Goal: Task Accomplishment & Management: Manage account settings

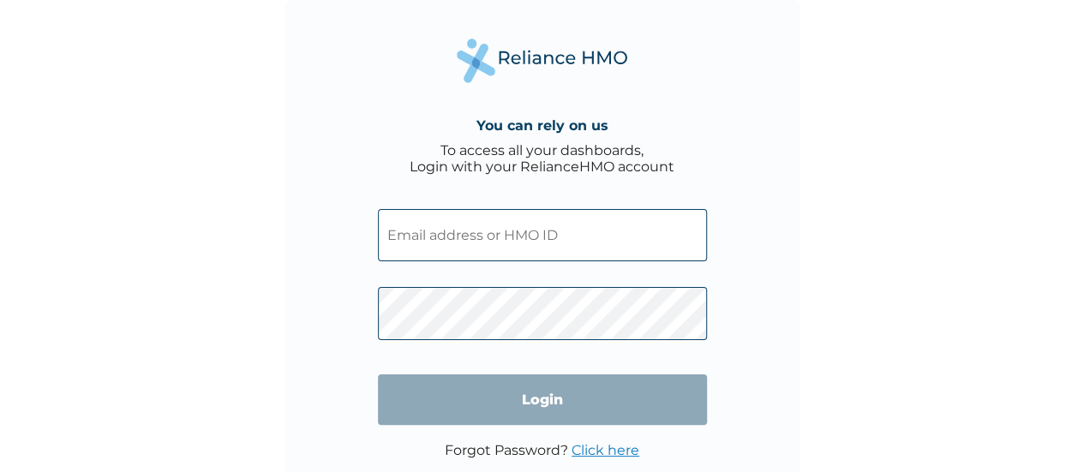
click at [529, 229] on input "text" at bounding box center [542, 235] width 329 height 52
type input "amarachiezihe02@gmail.com"
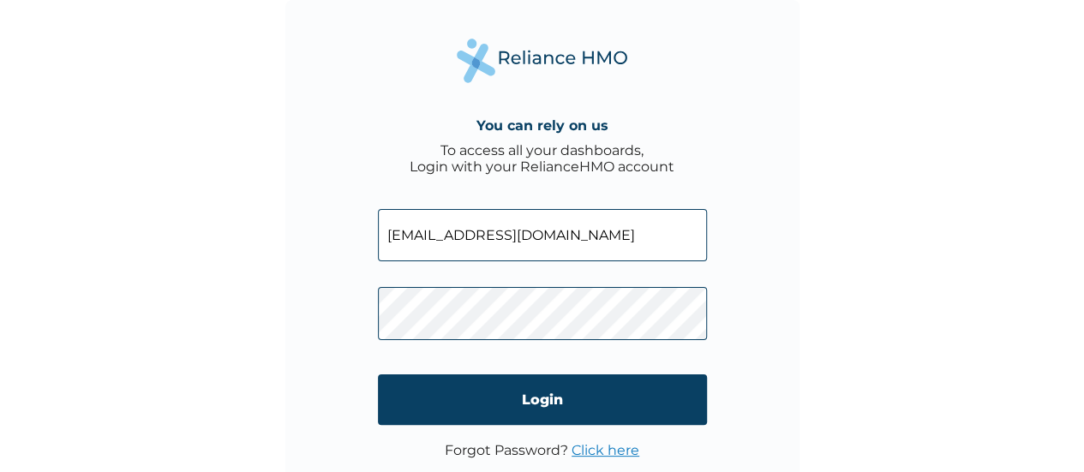
click input "Login" at bounding box center [542, 399] width 329 height 51
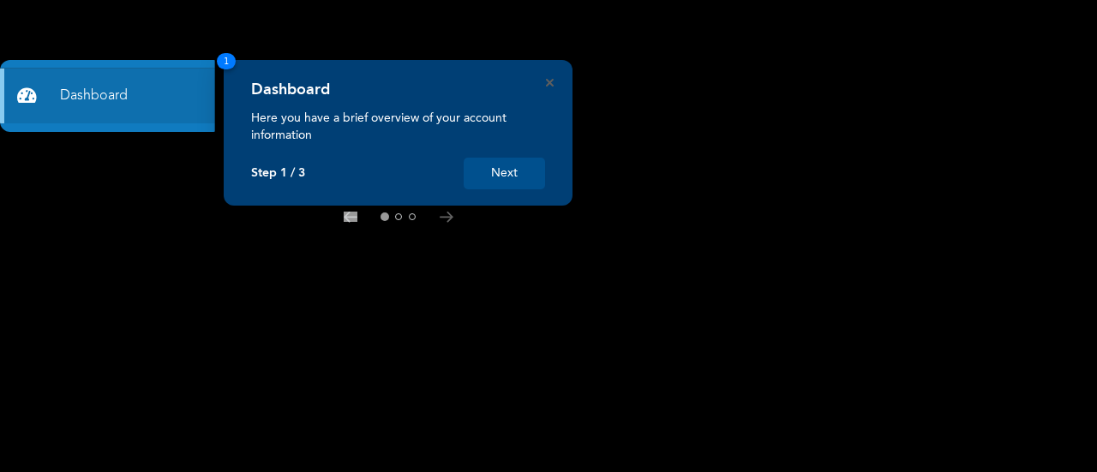
click at [440, 218] on icon at bounding box center [446, 217] width 14 height 11
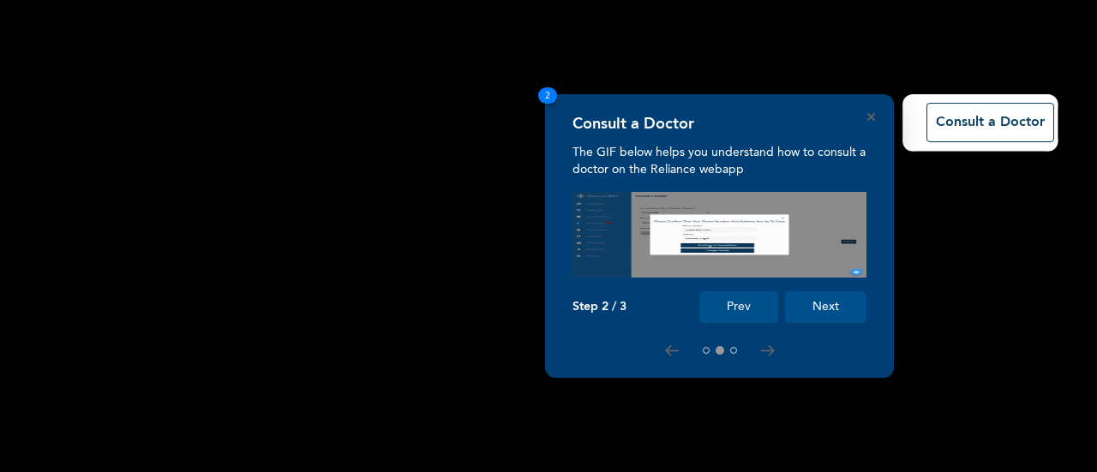
click at [761, 346] on icon at bounding box center [768, 350] width 14 height 11
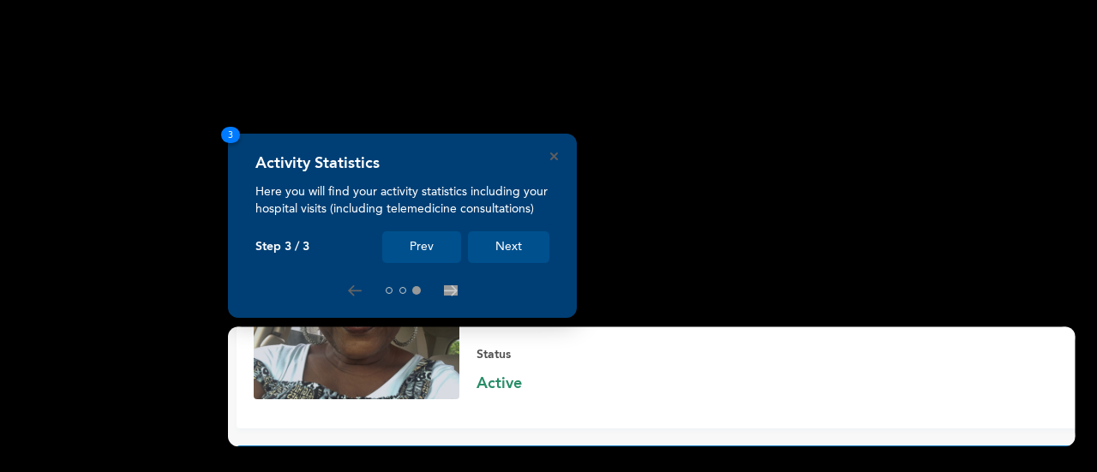
scroll to position [203, 0]
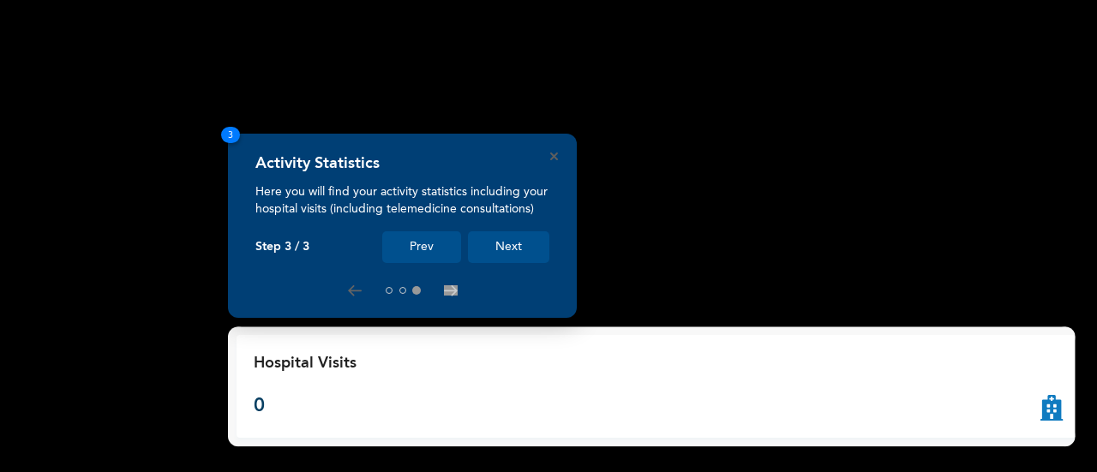
click at [493, 239] on button "Next" at bounding box center [508, 247] width 81 height 32
click at [517, 253] on button "Next" at bounding box center [508, 247] width 81 height 32
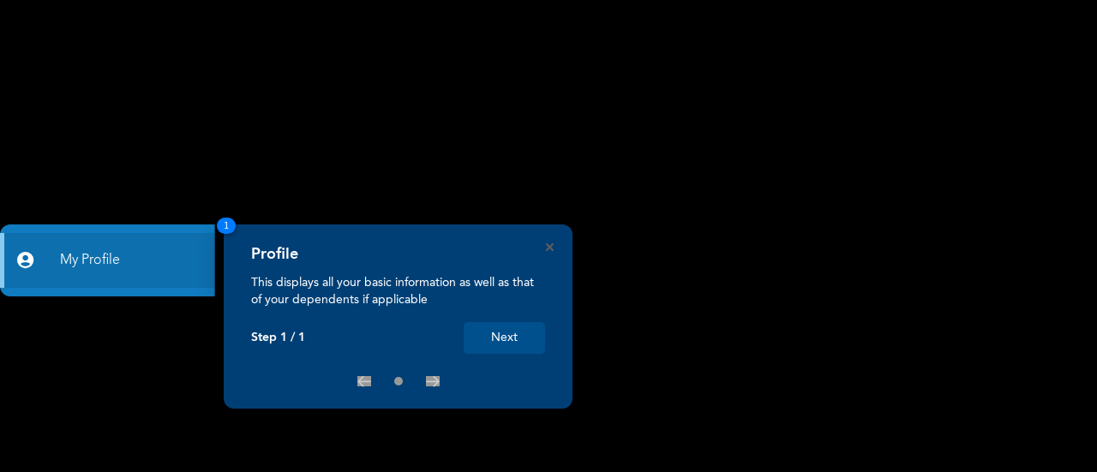
click at [514, 340] on button "Next" at bounding box center [503, 338] width 81 height 32
click at [548, 247] on icon "Close" at bounding box center [550, 247] width 8 height 8
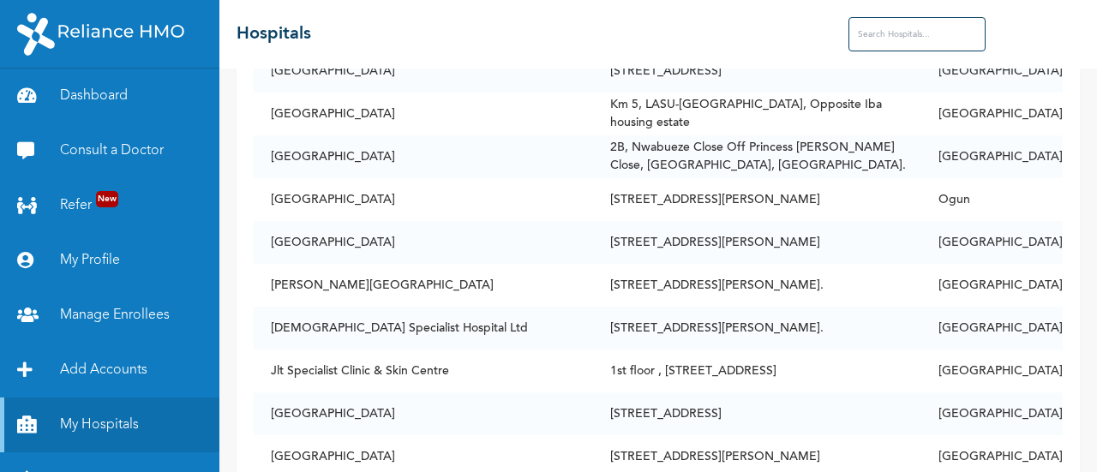
scroll to position [2150, 0]
click at [99, 260] on link "My Profile" at bounding box center [109, 260] width 219 height 55
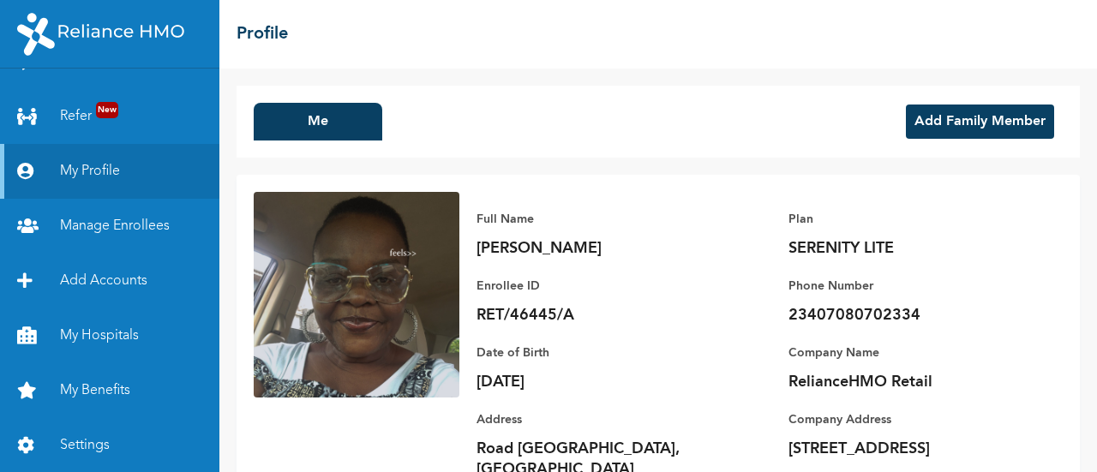
scroll to position [75, 0]
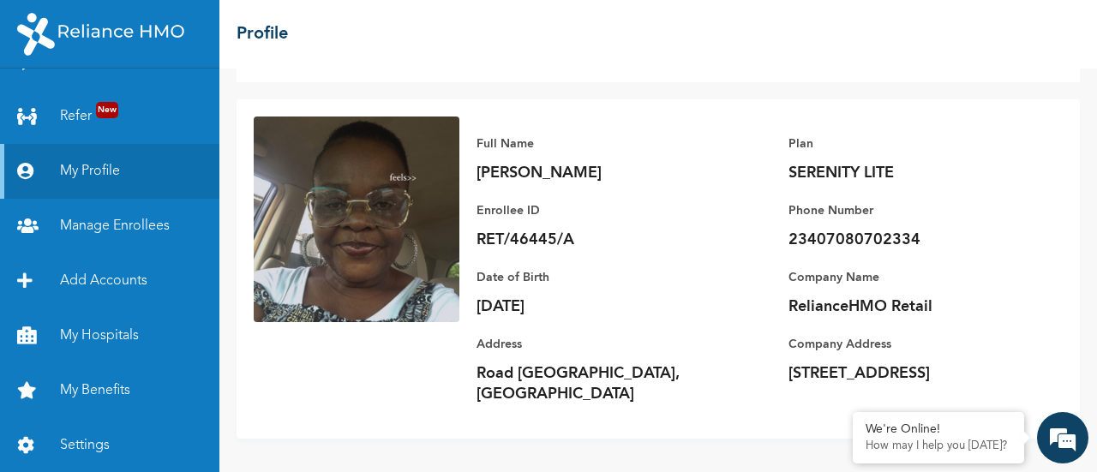
click at [117, 236] on link "Manage Enrollees" at bounding box center [109, 226] width 219 height 55
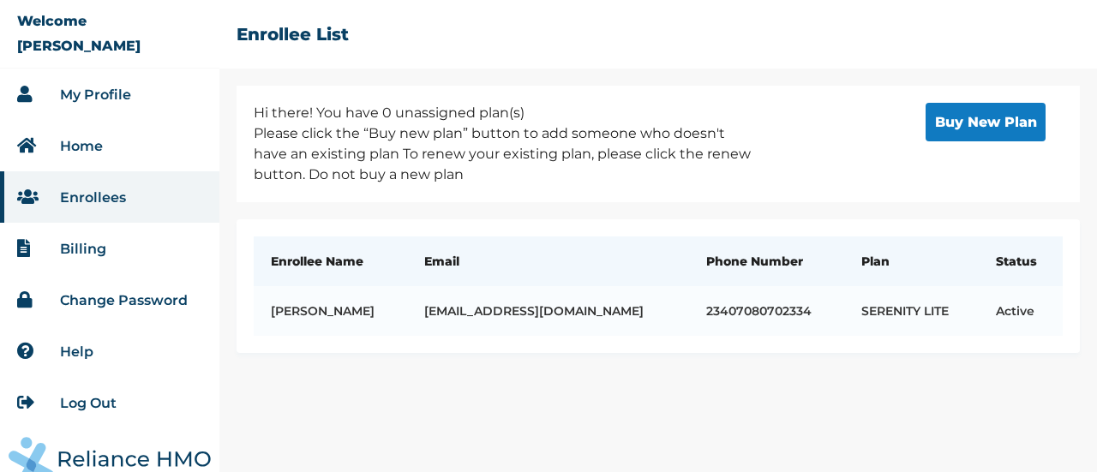
click at [85, 244] on link "Billing" at bounding box center [83, 249] width 46 height 16
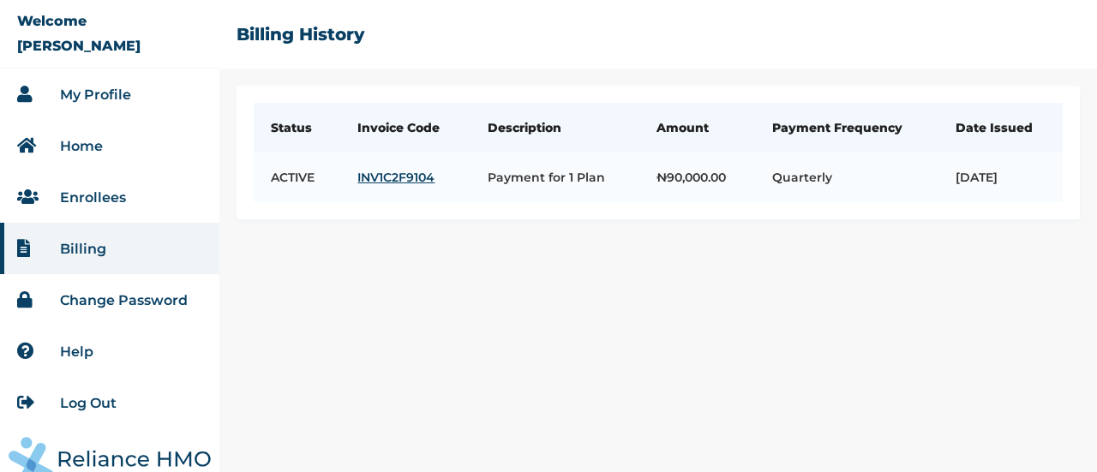
click at [399, 185] on link "INV1C2F9104" at bounding box center [405, 177] width 96 height 15
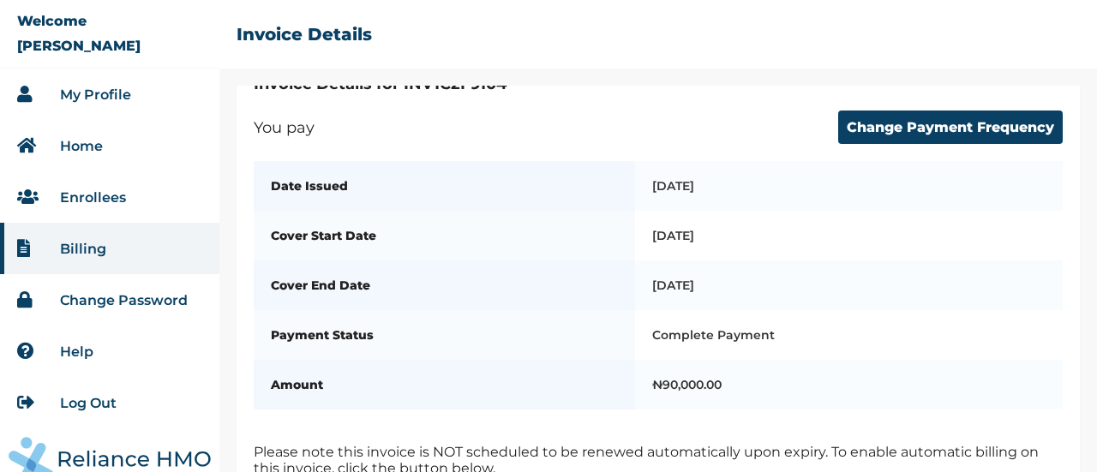
scroll to position [321, 0]
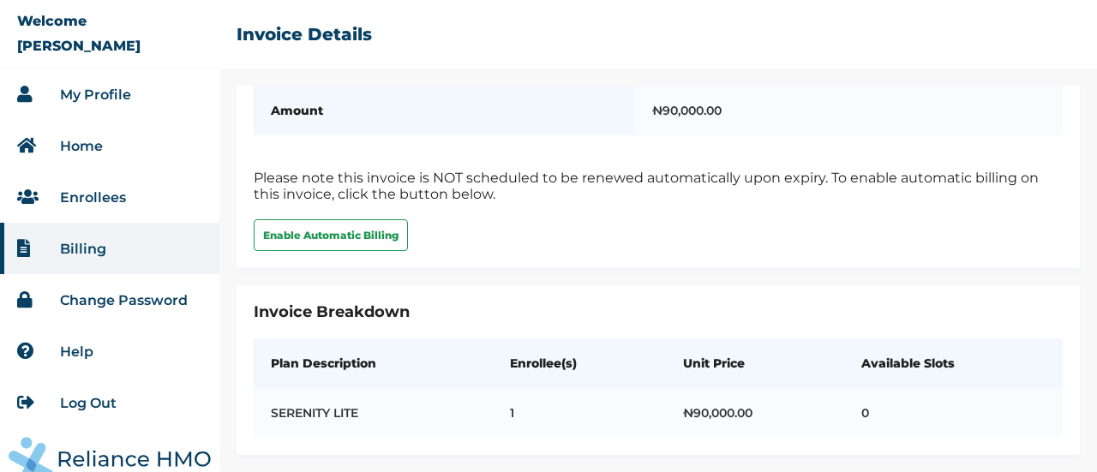
click at [75, 101] on link "My Profile" at bounding box center [95, 95] width 71 height 16
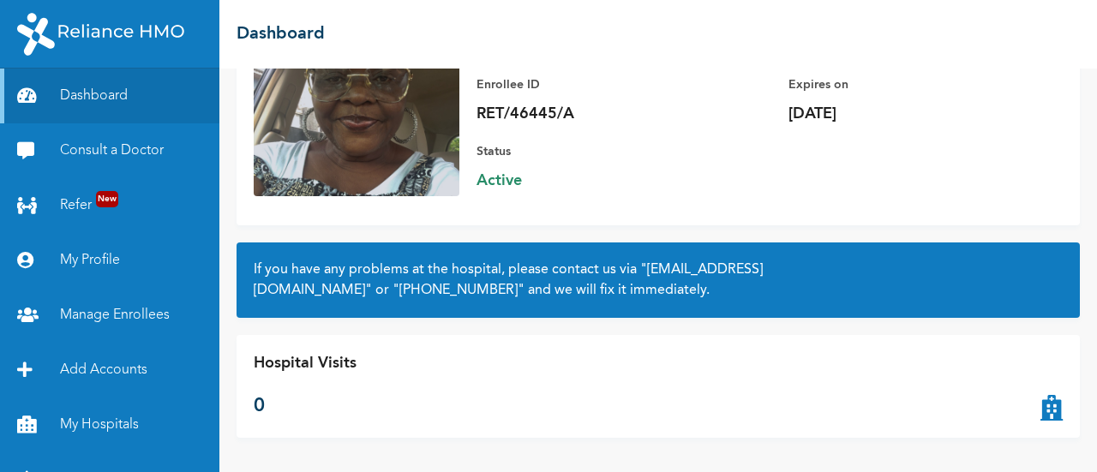
click at [1040, 404] on icon at bounding box center [1051, 386] width 22 height 69
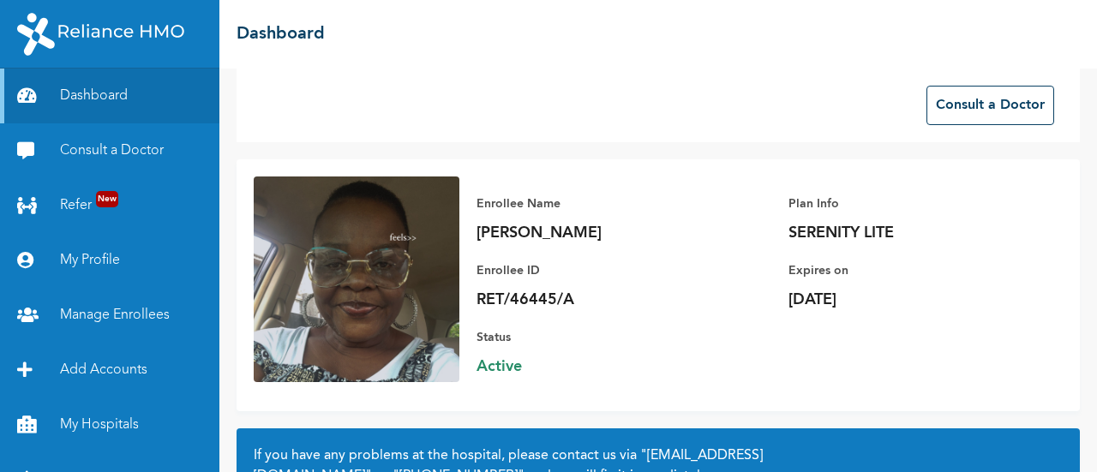
scroll to position [203, 0]
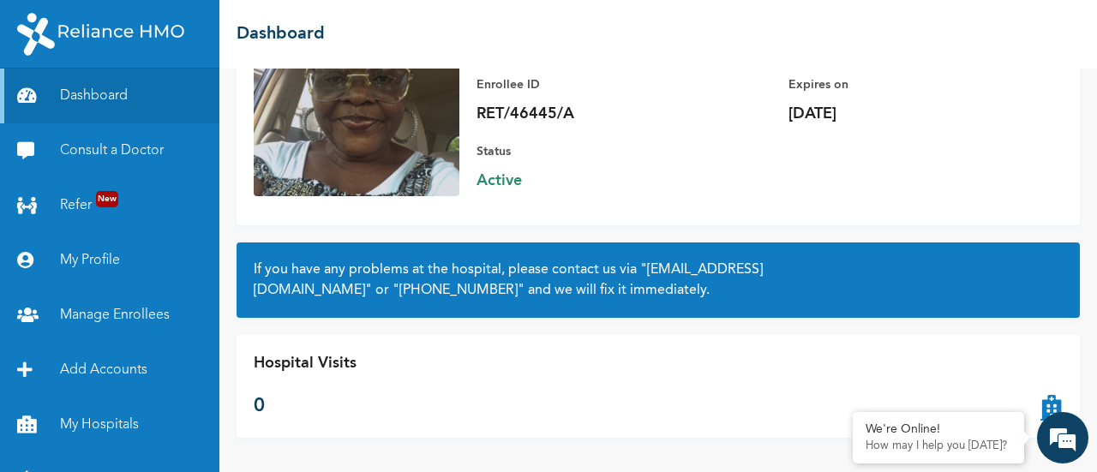
click at [1040, 416] on div "We're Online! How may I help you [DATE]?" at bounding box center [1062, 437] width 51 height 51
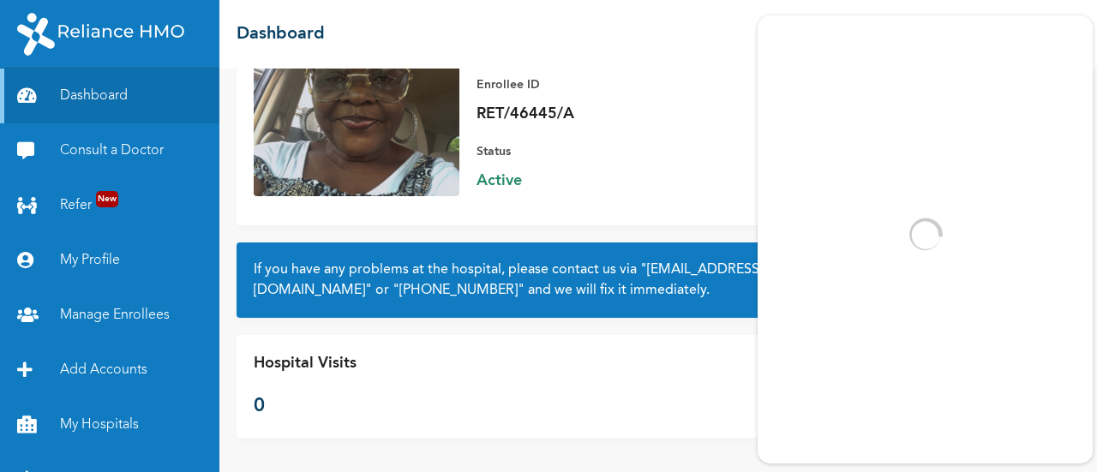
click at [614, 375] on div "Hospital Visits 0" at bounding box center [657, 386] width 843 height 103
click at [535, 350] on div "Hospital Visits 0" at bounding box center [657, 386] width 843 height 103
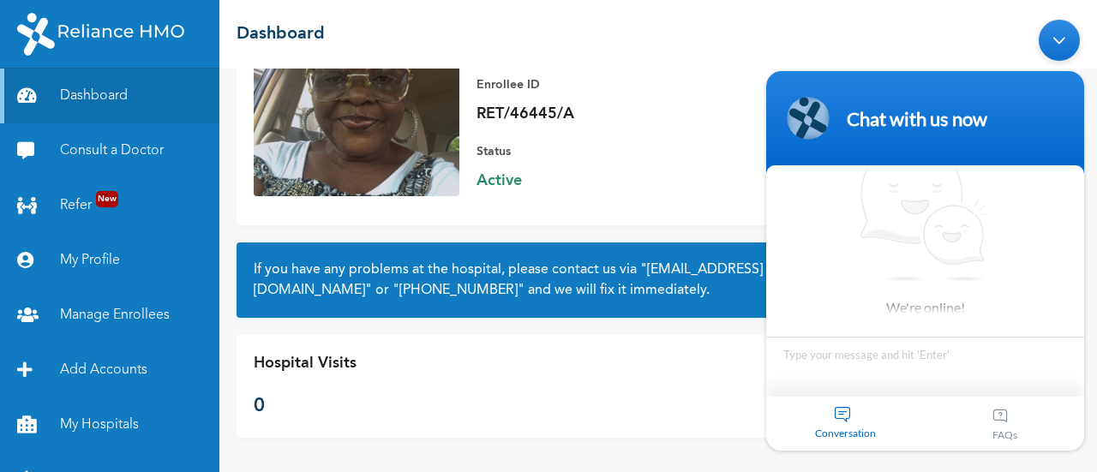
scroll to position [89, 0]
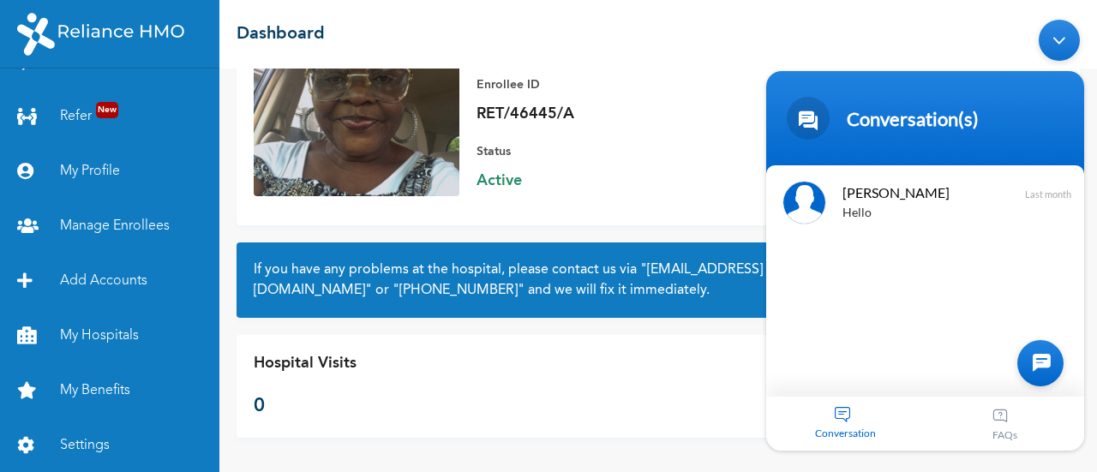
click at [91, 392] on link "My Benefits" at bounding box center [109, 390] width 219 height 55
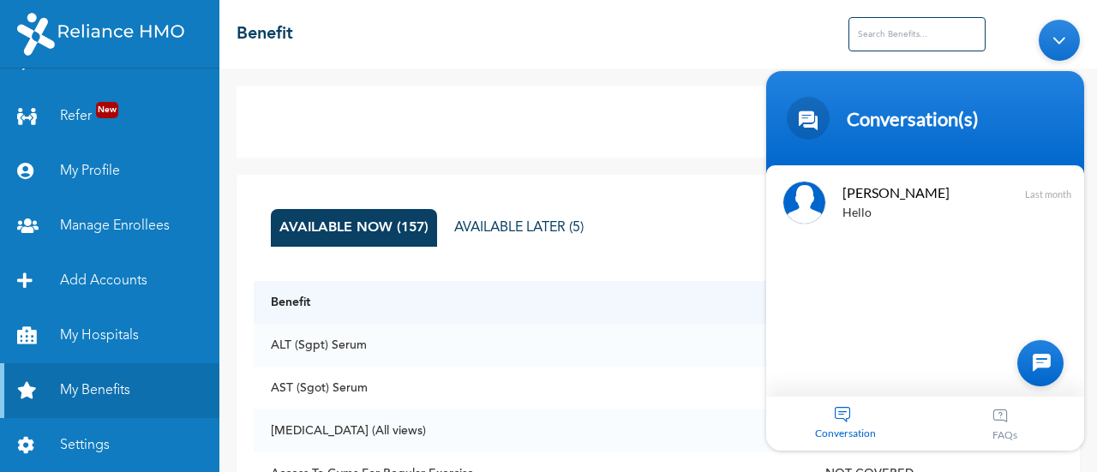
click at [1058, 49] on div "Minimize live chat window" at bounding box center [1058, 39] width 41 height 41
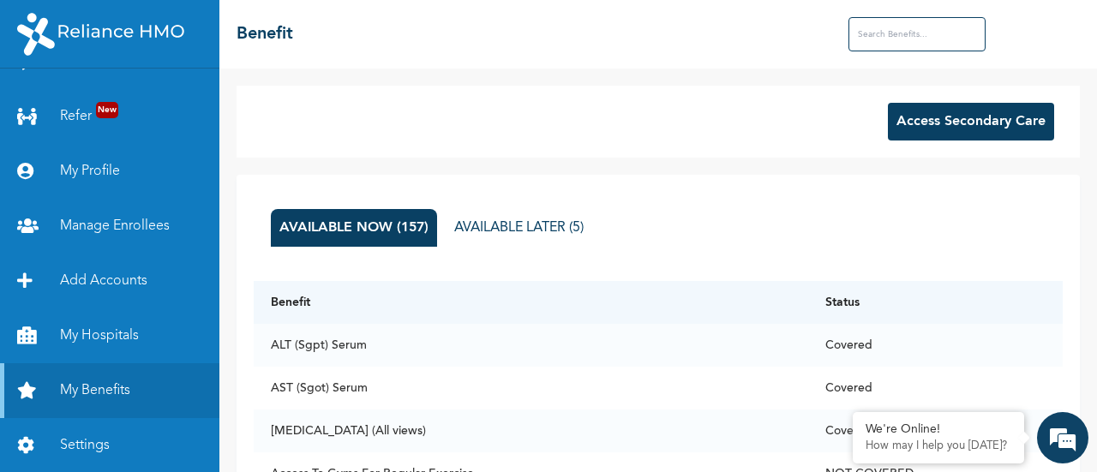
click at [511, 242] on button "AVAILABLE LATER (5)" at bounding box center [518, 228] width 146 height 38
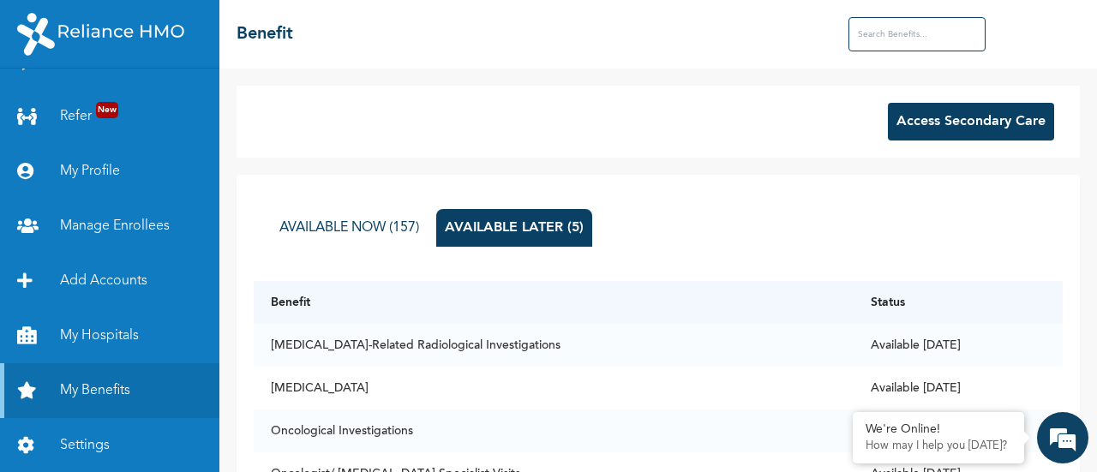
scroll to position [113, 0]
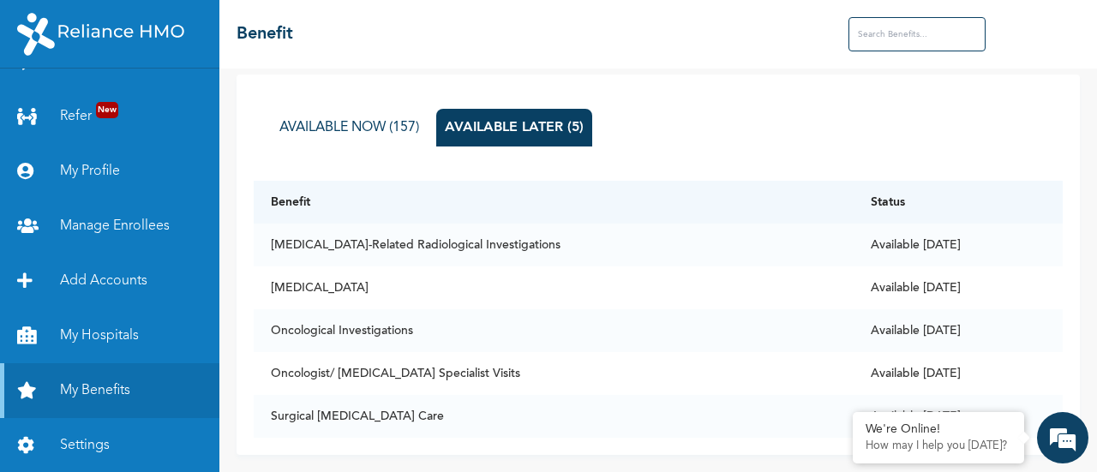
click at [377, 116] on button "AVAILABLE NOW (157)" at bounding box center [349, 128] width 157 height 38
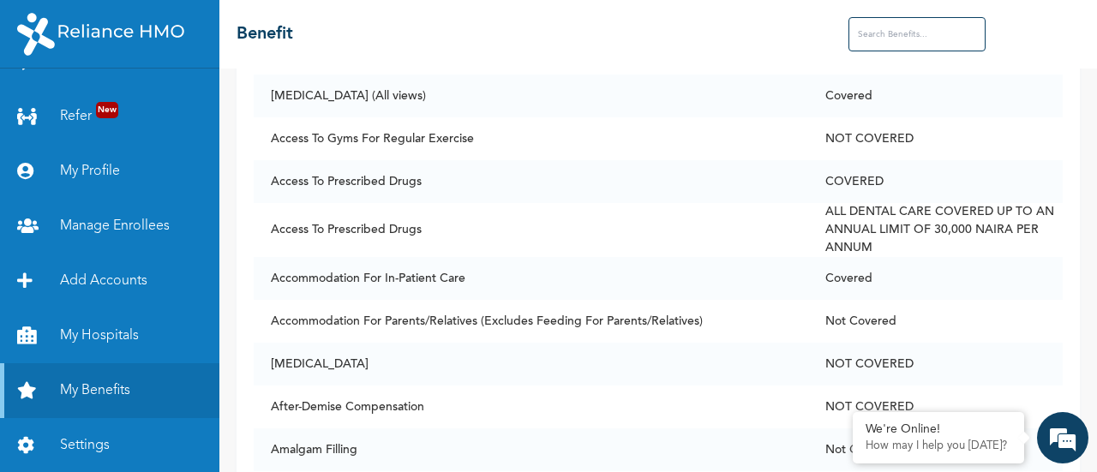
scroll to position [0, 0]
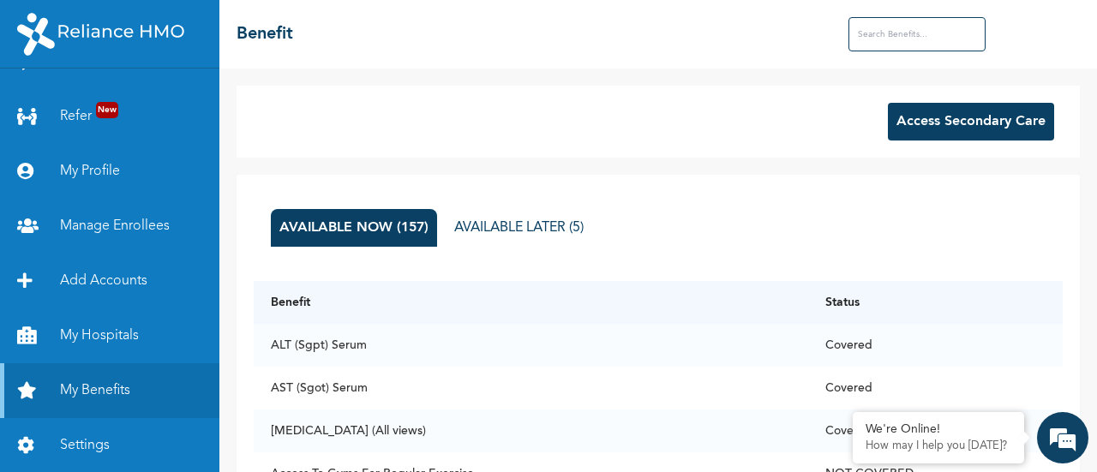
click at [924, 126] on button "Access Secondary Care" at bounding box center [971, 122] width 166 height 38
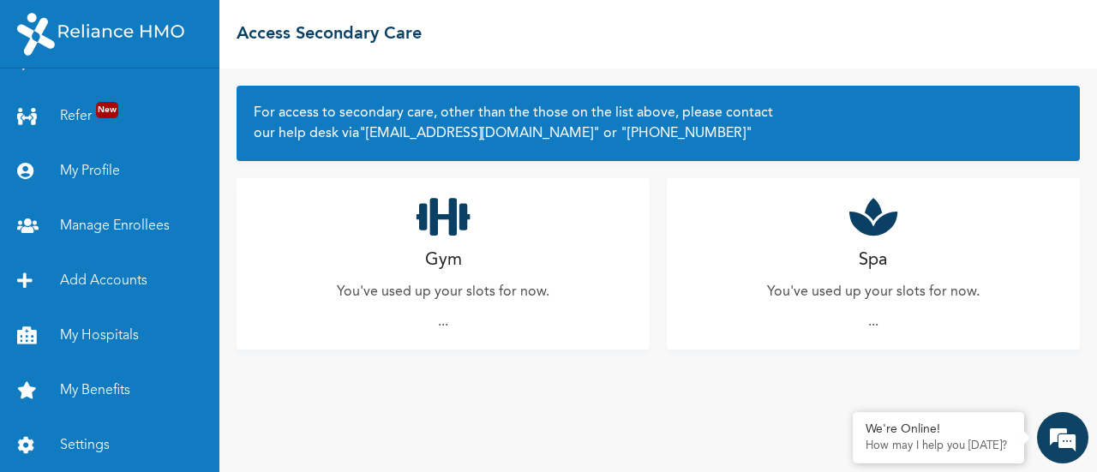
click at [456, 255] on h2 "Gym" at bounding box center [443, 261] width 37 height 26
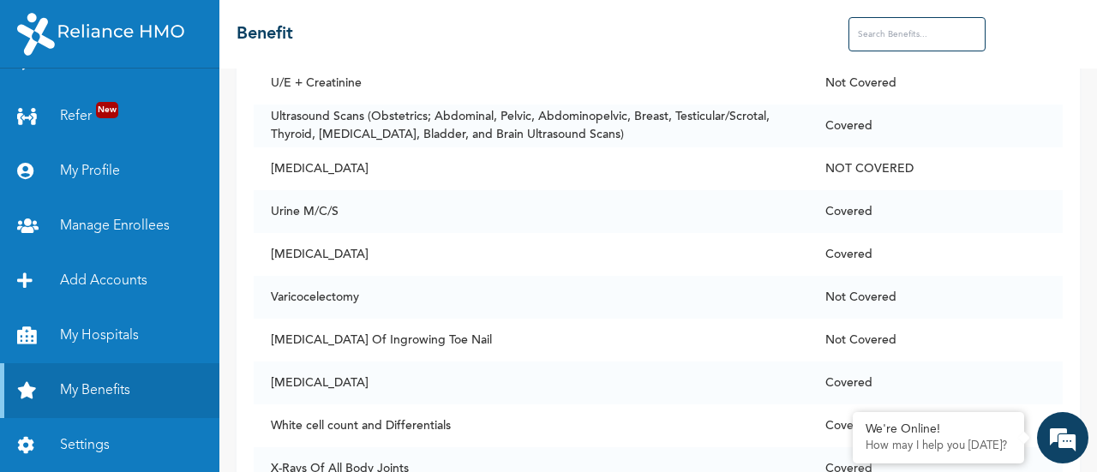
scroll to position [6724, 0]
